Goal: Transaction & Acquisition: Purchase product/service

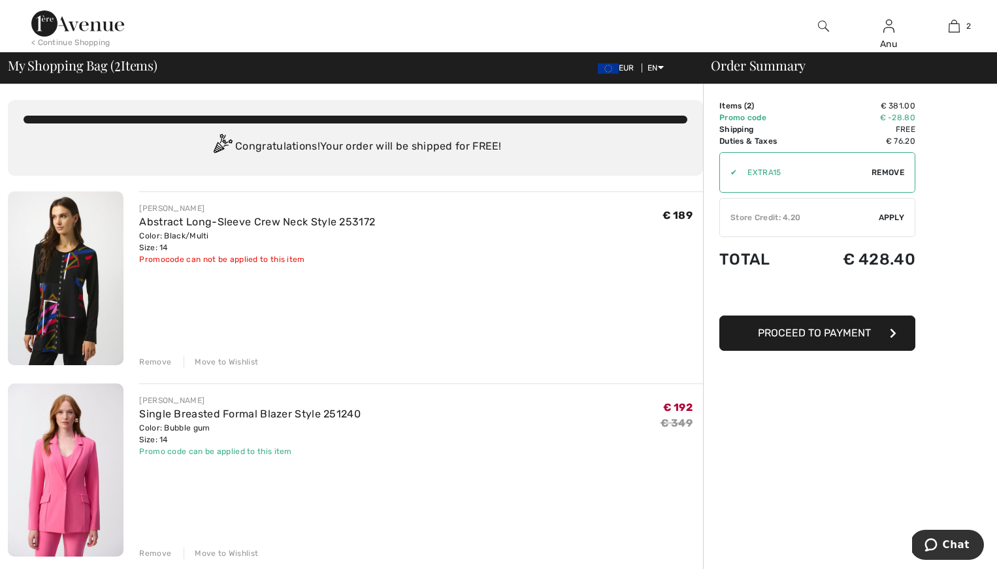
click at [44, 39] on div "< Continue Shopping" at bounding box center [70, 43] width 79 height 12
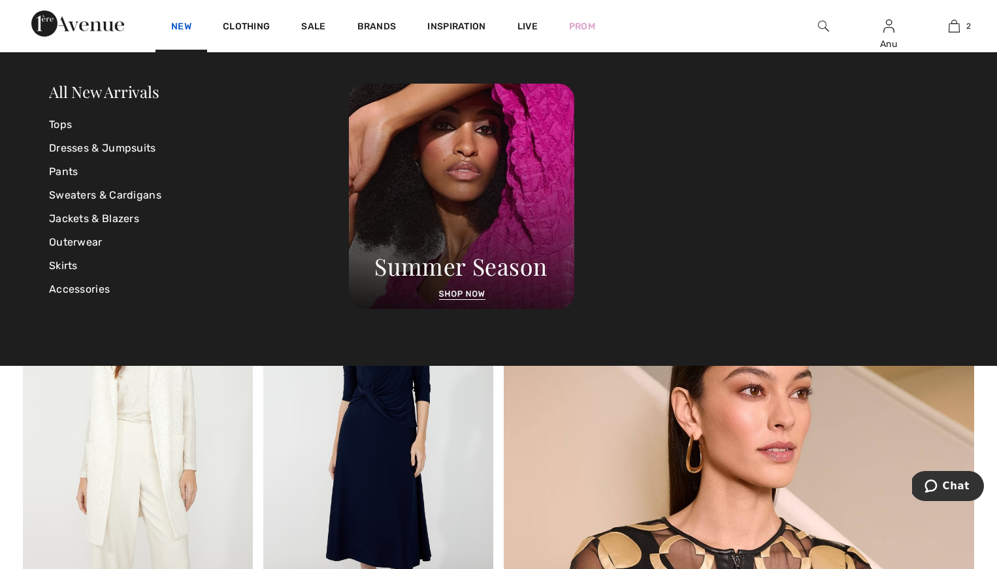
click at [179, 27] on link "New" at bounding box center [181, 28] width 20 height 14
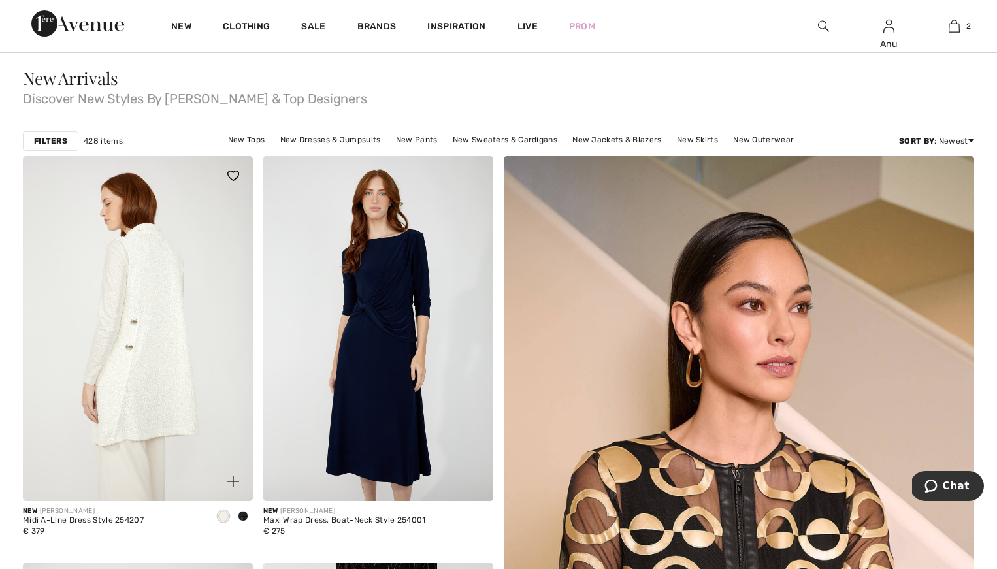
scroll to position [118, 0]
click at [152, 340] on img at bounding box center [138, 327] width 230 height 345
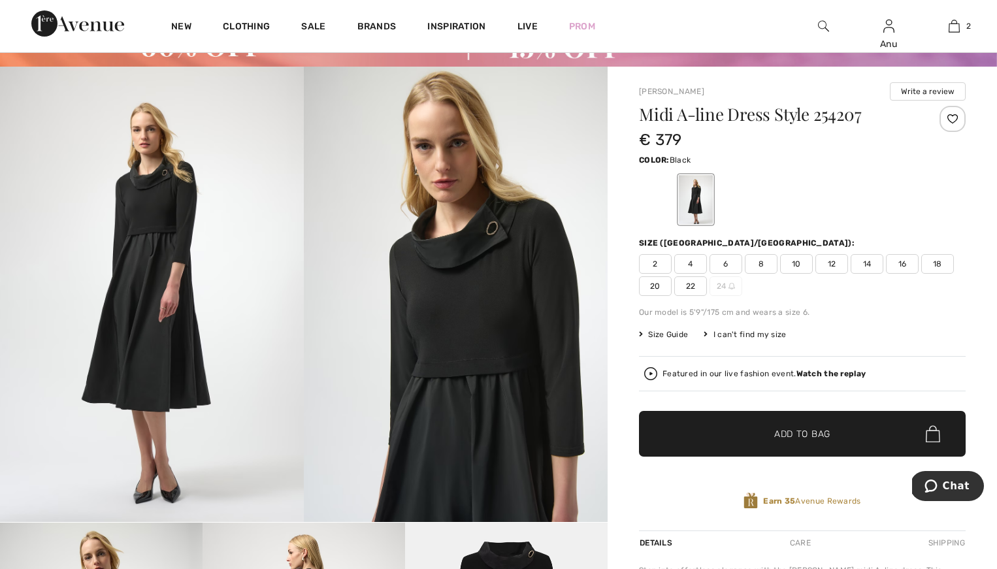
scroll to position [72, 0]
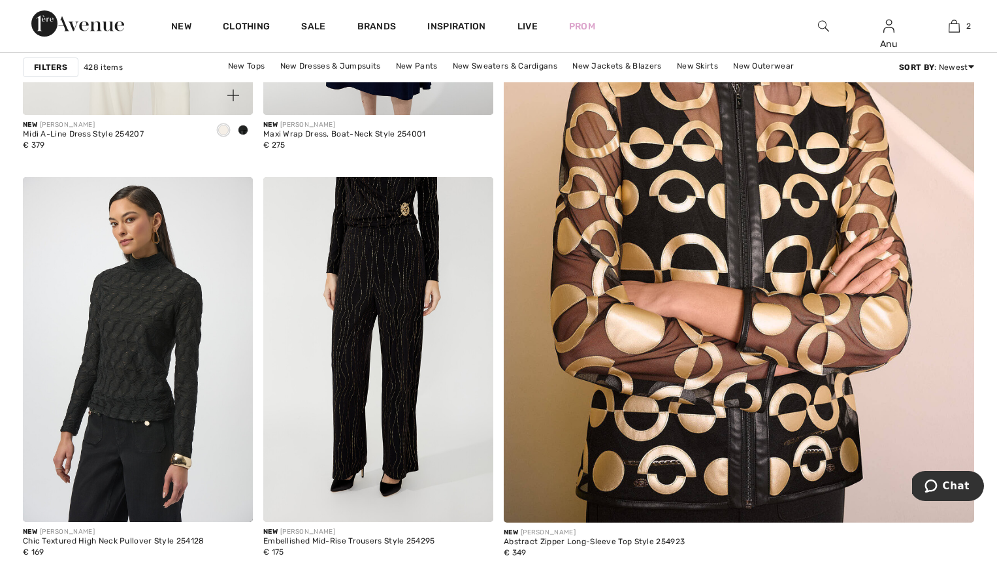
scroll to position [515, 0]
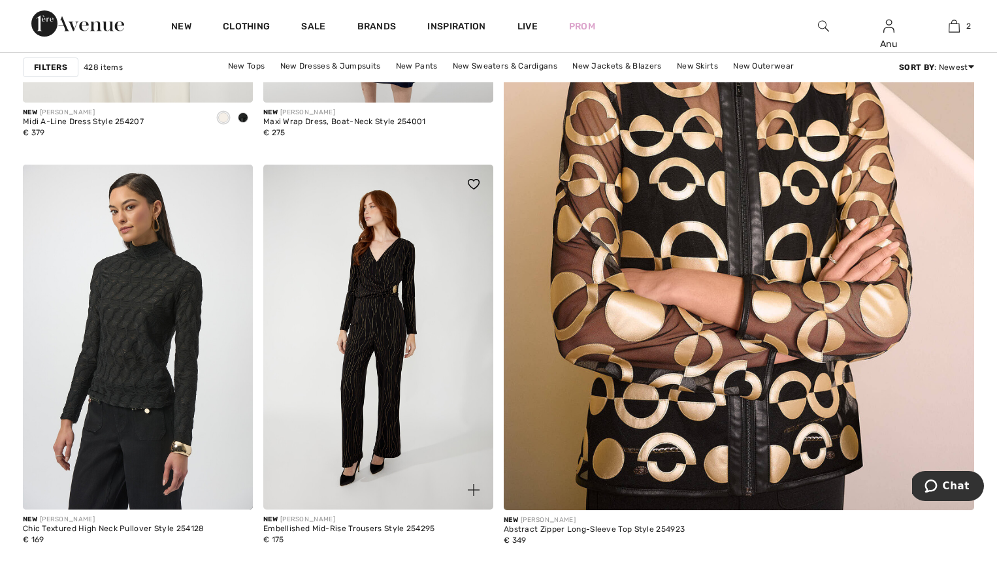
click at [367, 285] on img at bounding box center [378, 337] width 230 height 345
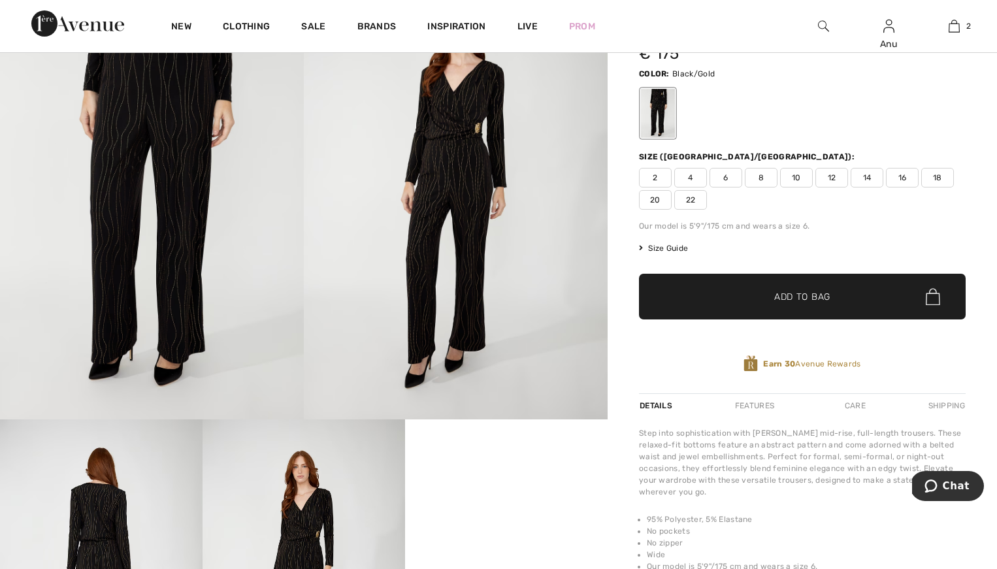
scroll to position [174, 0]
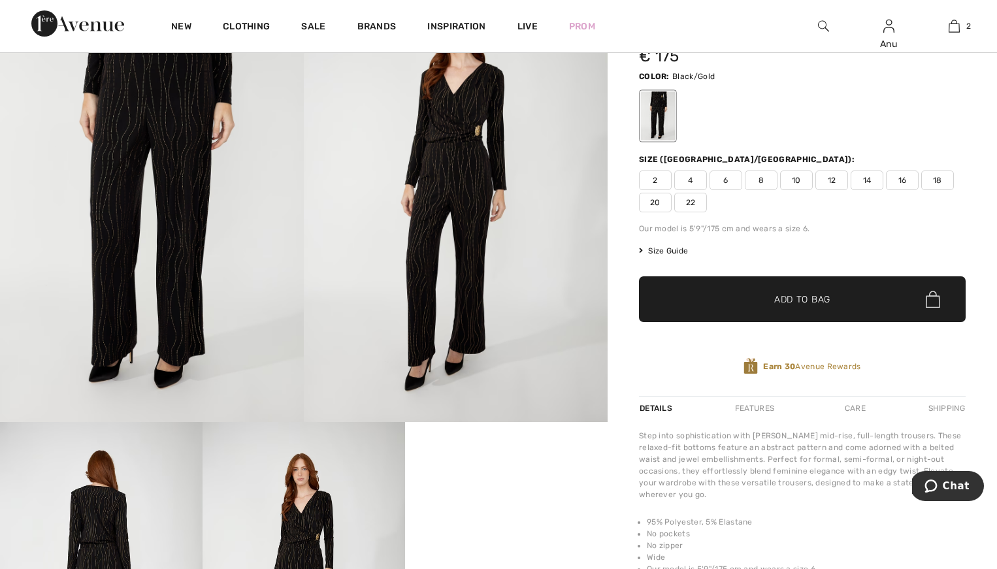
click at [507, 253] on img at bounding box center [456, 194] width 304 height 456
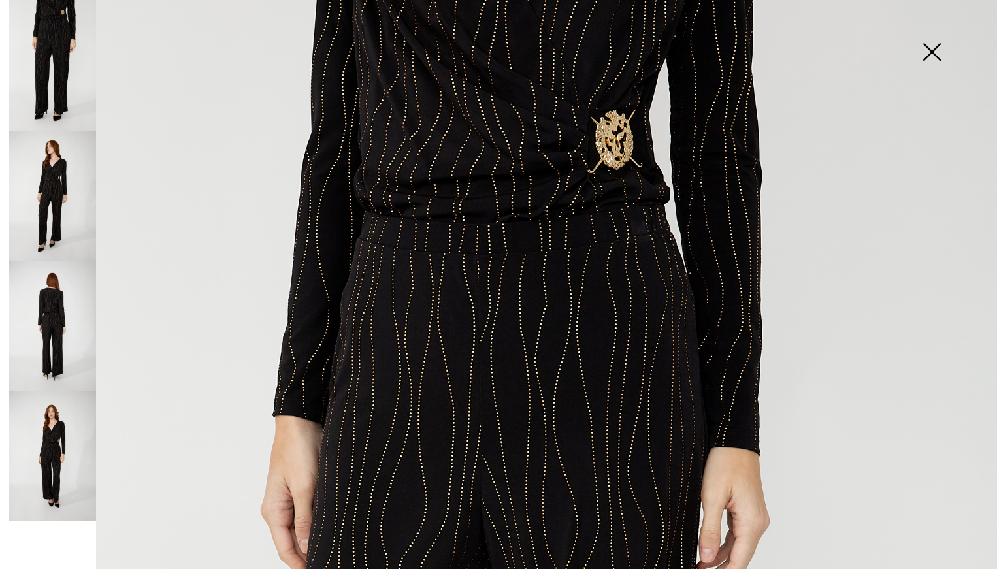
click at [932, 59] on img at bounding box center [931, 53] width 65 height 67
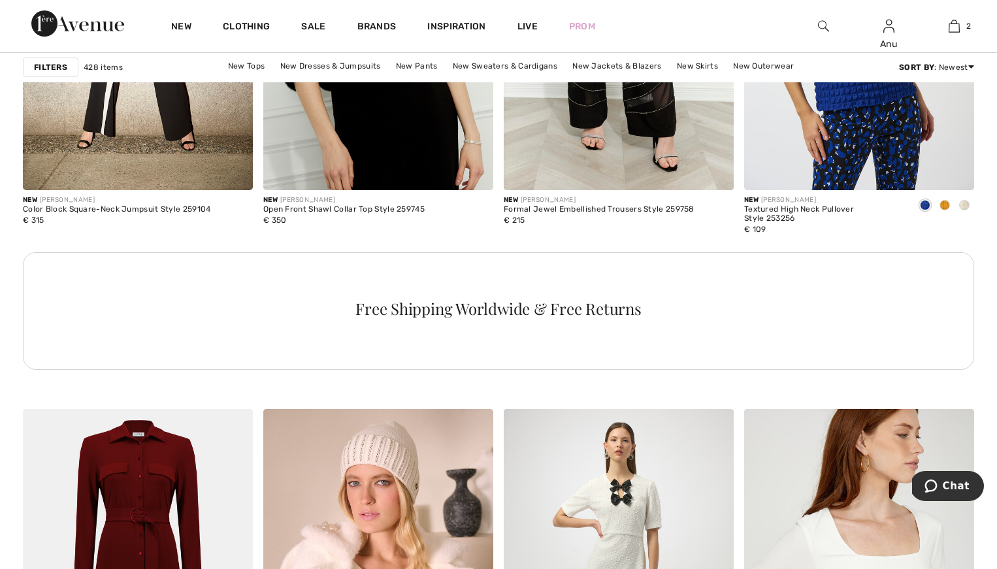
scroll to position [1534, 0]
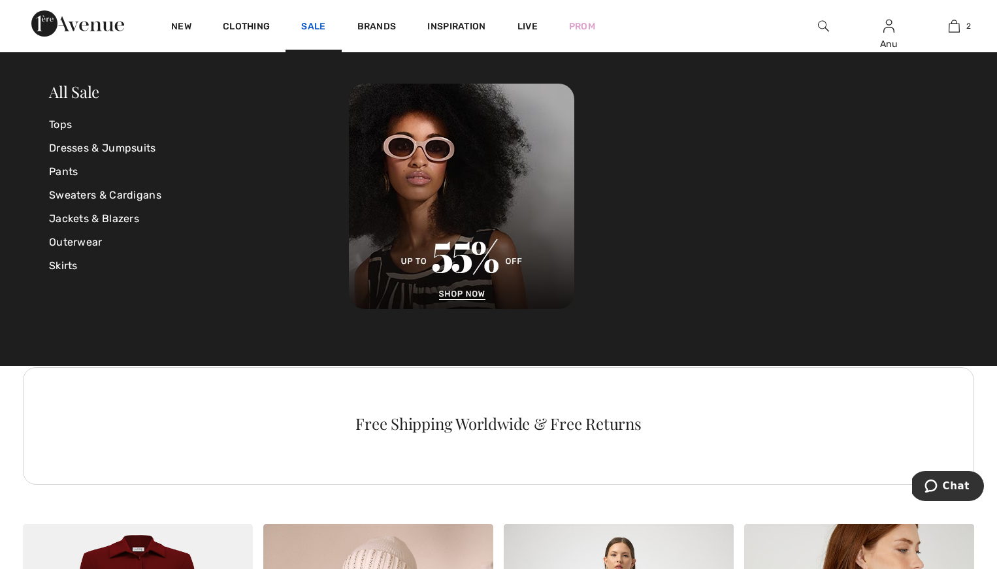
click at [317, 24] on link "Sale" at bounding box center [313, 28] width 24 height 14
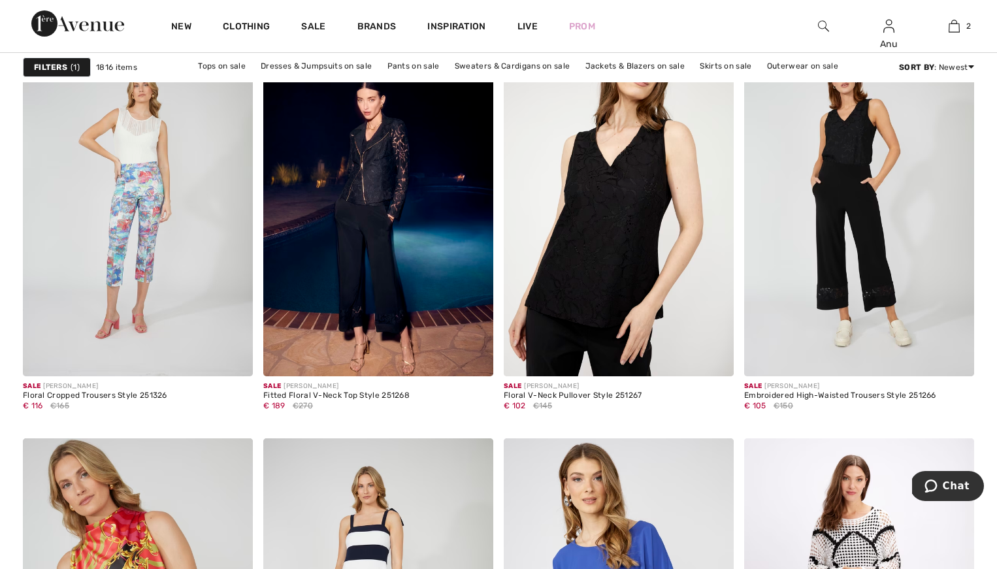
scroll to position [2027, 0]
